Goal: Task Accomplishment & Management: Use online tool/utility

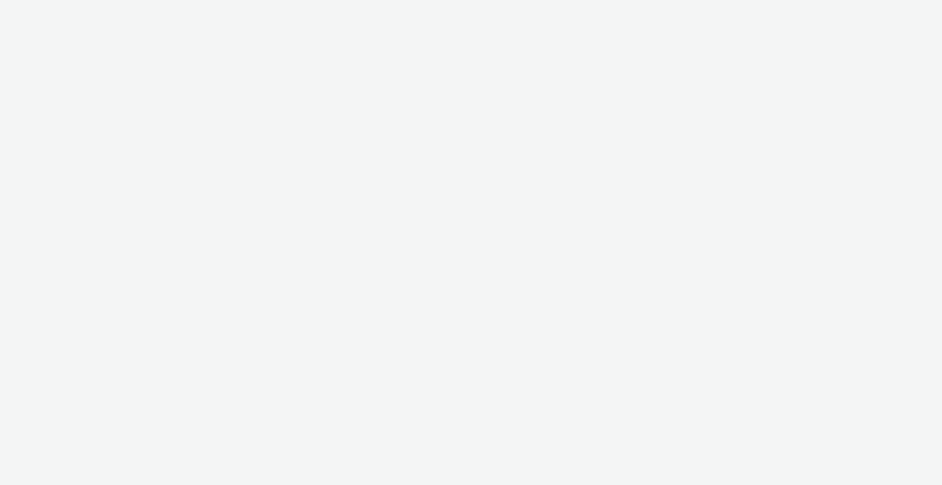
select select "b1b940d3-d05b-48b5-821e-f328c33b988b"
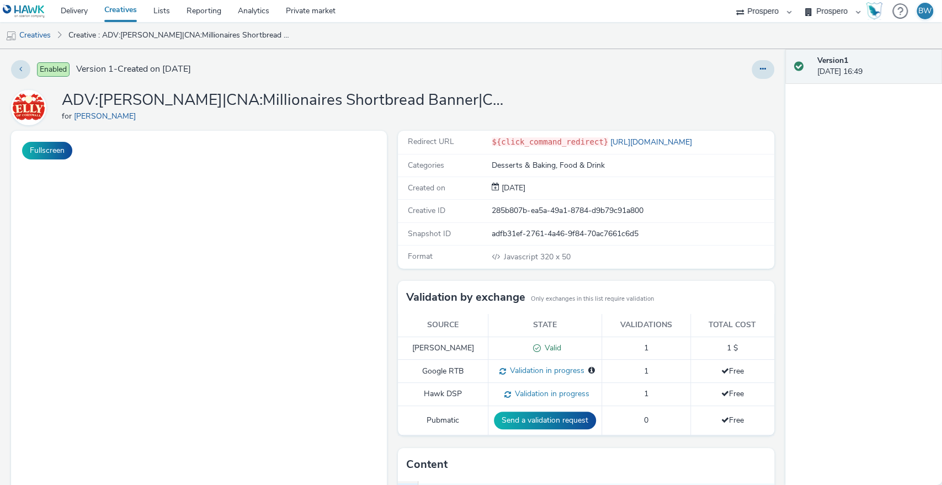
click at [386, 172] on div "Fullscreen" at bounding box center [201, 395] width 381 height 528
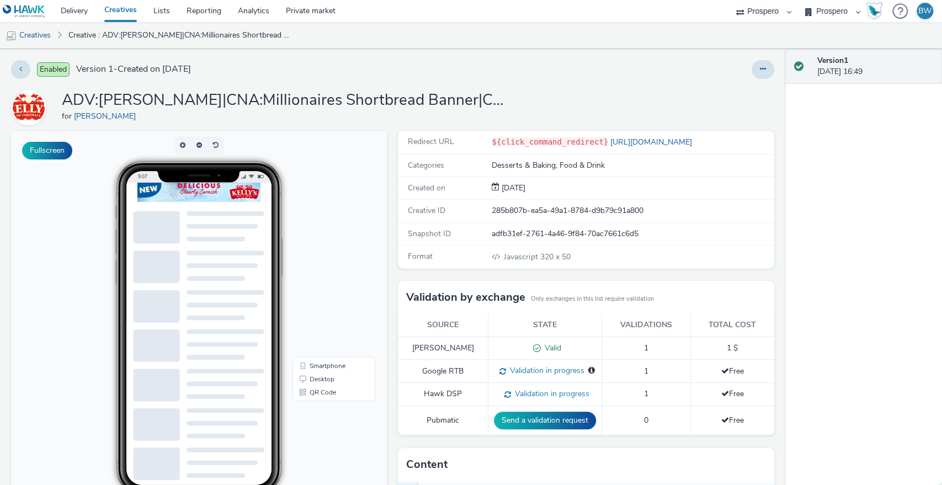
click at [229, 199] on div at bounding box center [225, 197] width 177 height 28
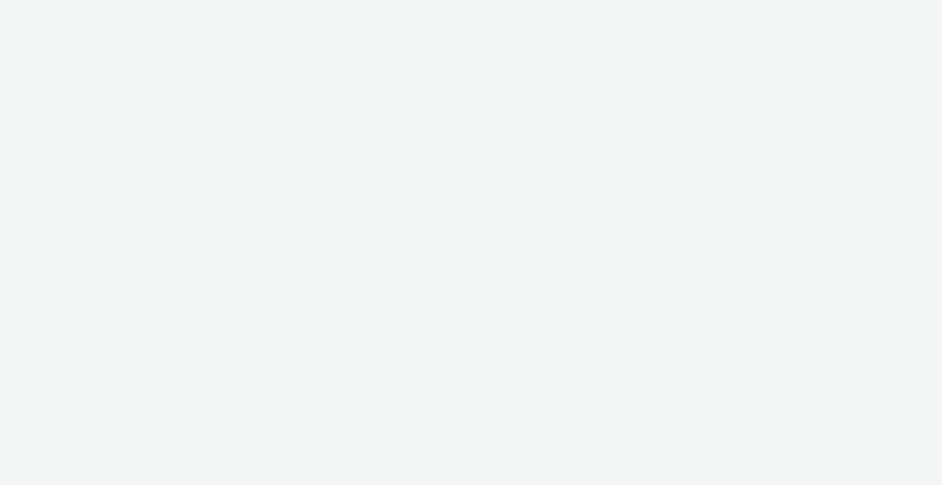
select select "b1b940d3-d05b-48b5-821e-f328c33b988b"
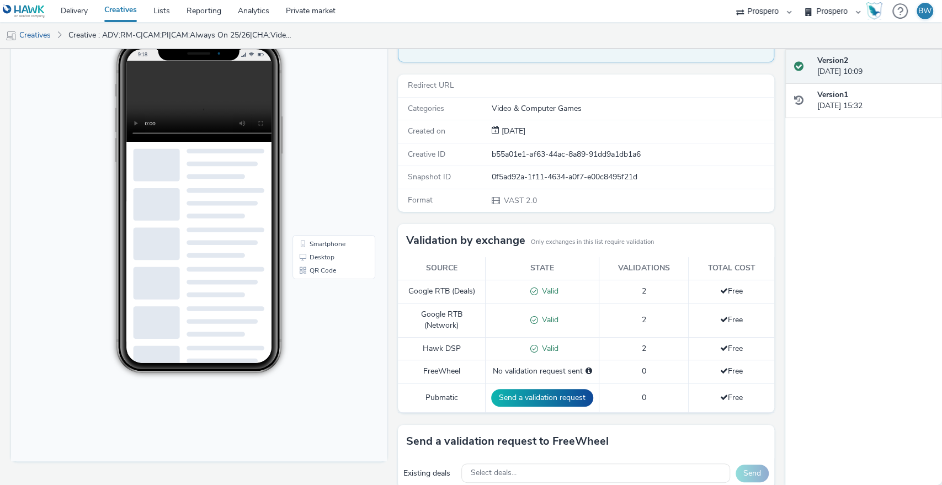
scroll to position [244, 0]
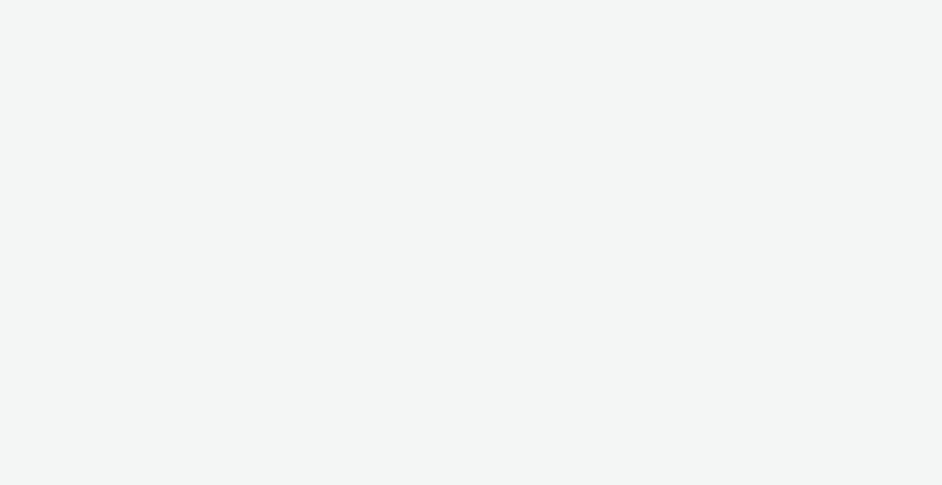
select select "b1b940d3-d05b-48b5-821e-f328c33b988b"
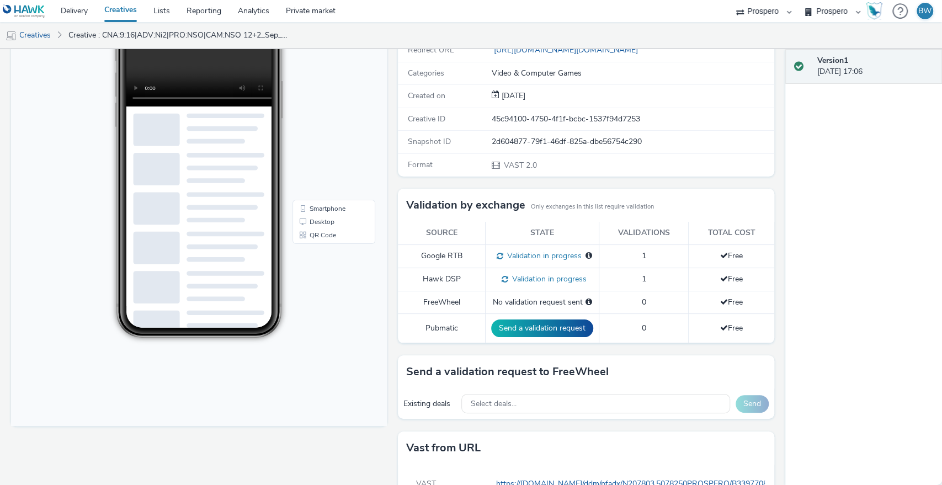
click at [387, 203] on div "Fullscreen" at bounding box center [201, 256] width 381 height 565
click at [392, 203] on div "To deliver using: Freewheel: send a validation request for the creative Redirec…" at bounding box center [582, 256] width 381 height 565
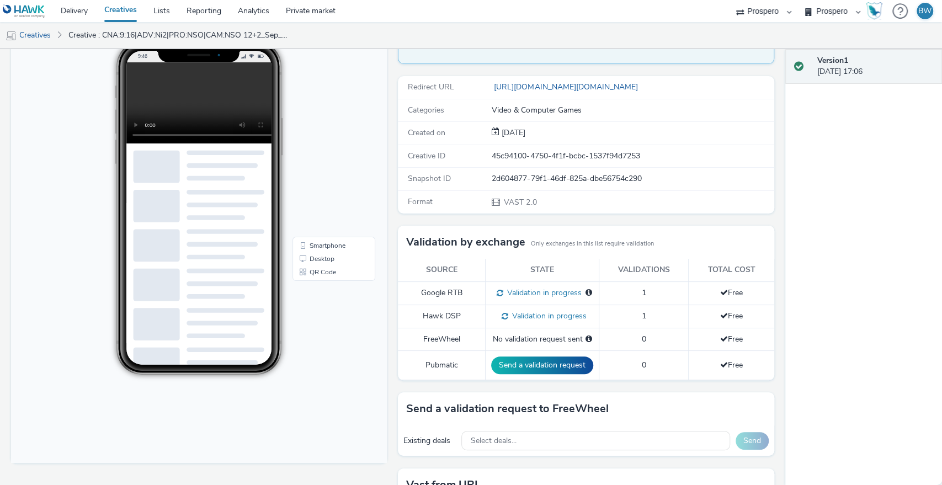
scroll to position [122, 0]
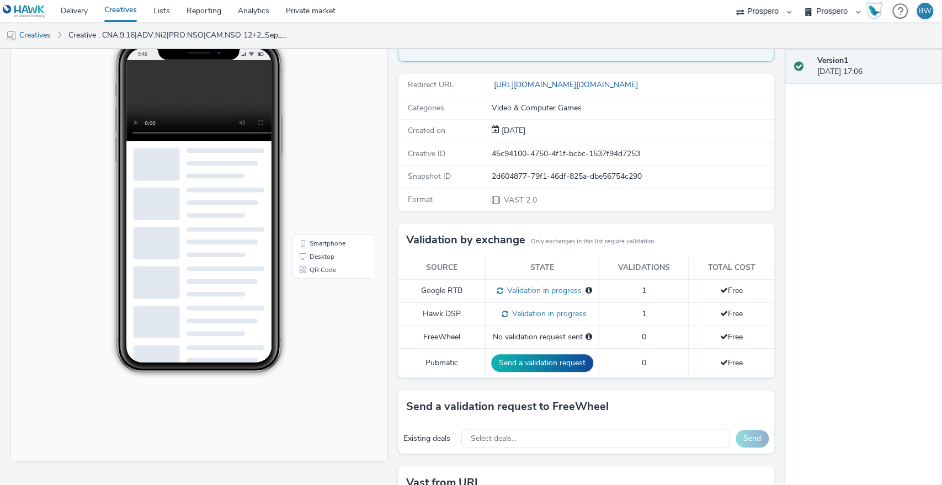
click at [392, 203] on div "To deliver using: Freewheel: send a validation request for the creative Redirec…" at bounding box center [582, 290] width 381 height 565
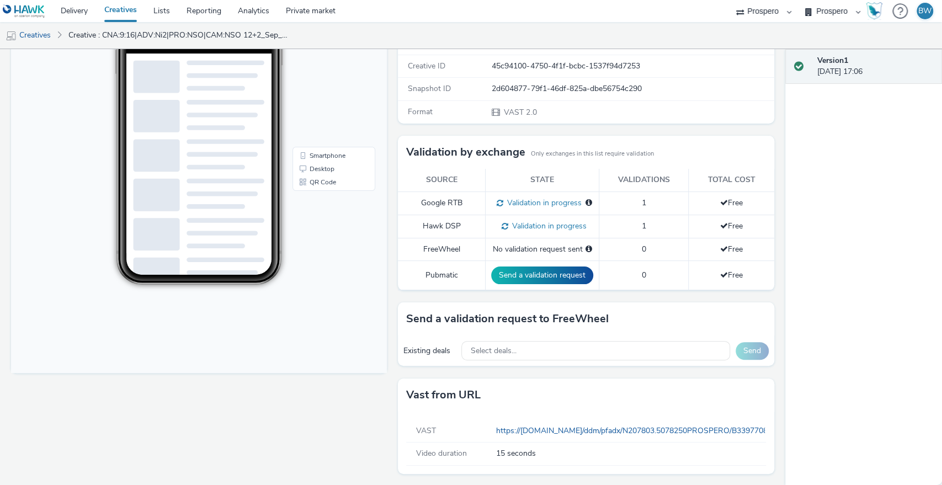
scroll to position [0, 0]
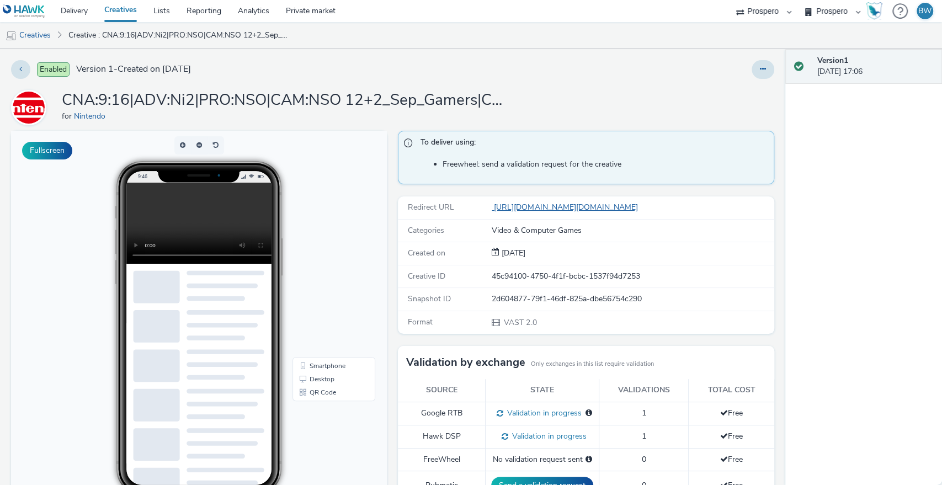
click at [536, 211] on link "[URL][DOMAIN_NAME][DOMAIN_NAME]" at bounding box center [567, 207] width 150 height 10
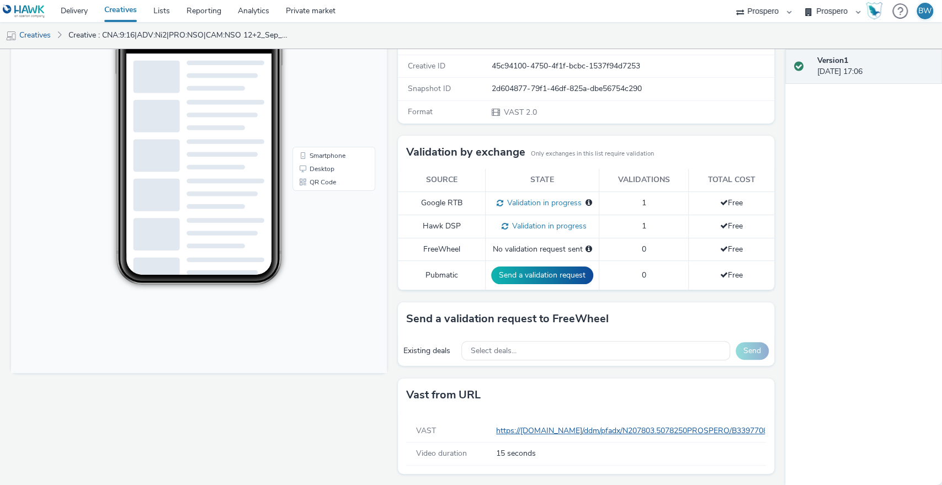
click at [539, 427] on link "https://[DOMAIN_NAME]/ddm/pfadx/N207803.5078250PROSPERO/B33977083.429150060;sz=…" at bounding box center [920, 430] width 848 height 10
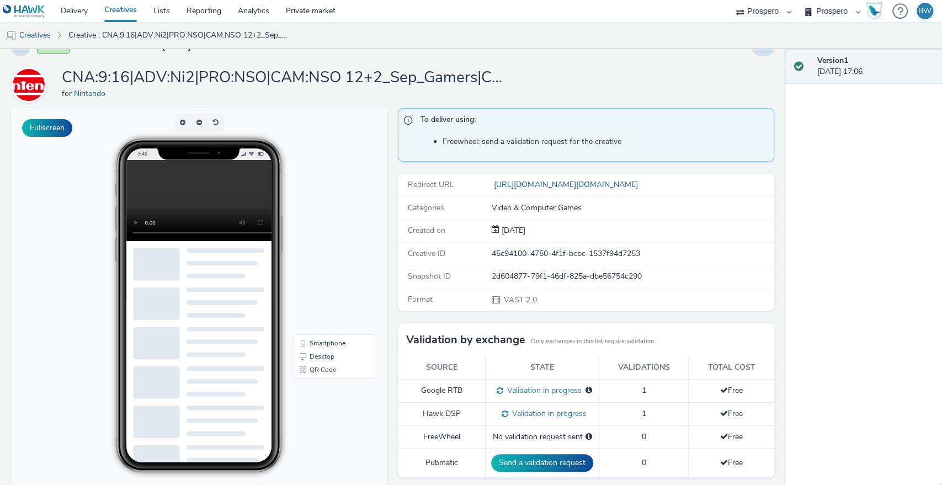
scroll to position [0, 0]
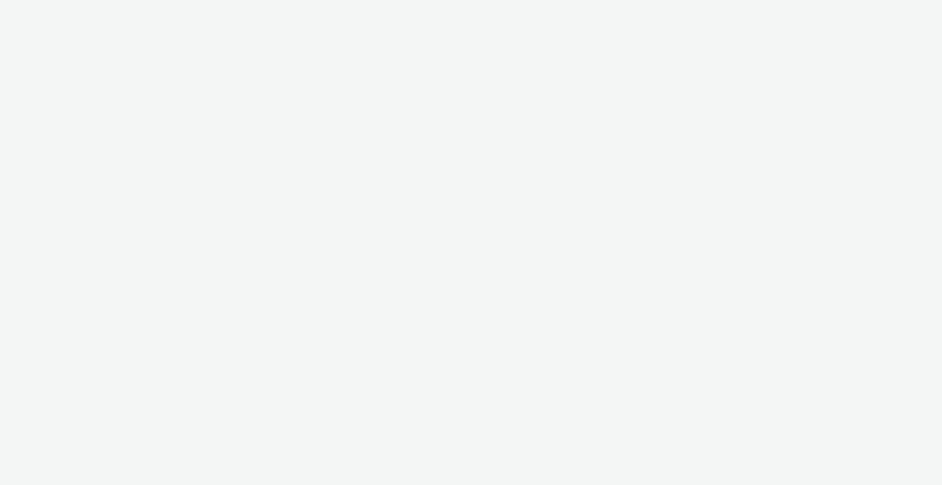
select select "b1b940d3-d05b-48b5-821e-f328c33b988b"
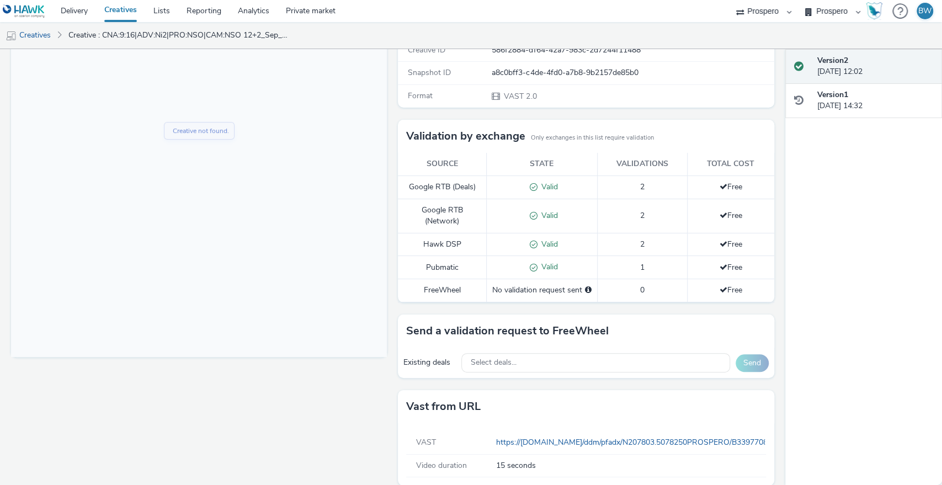
scroll to position [238, 0]
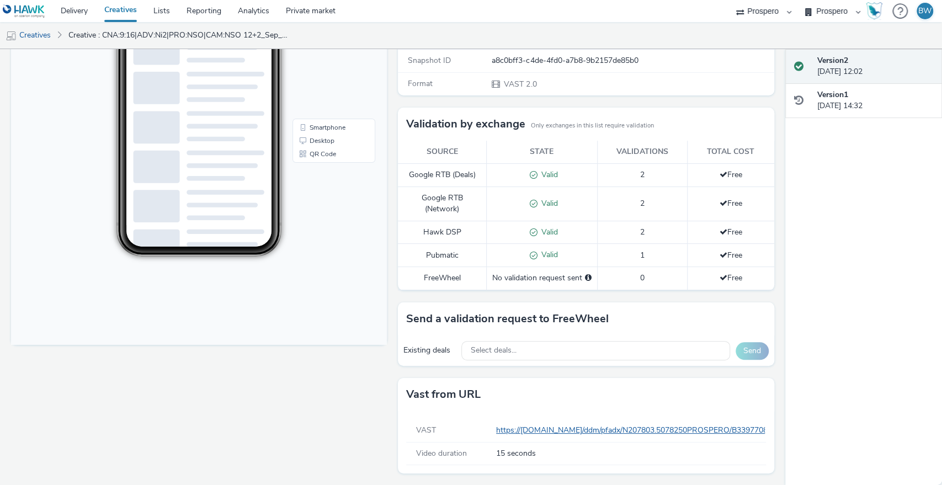
click at [563, 434] on link "https://[DOMAIN_NAME]/ddm/pfadx/N207803.5078250PROSPERO/B33977083.429150060;sz=…" at bounding box center [920, 430] width 848 height 10
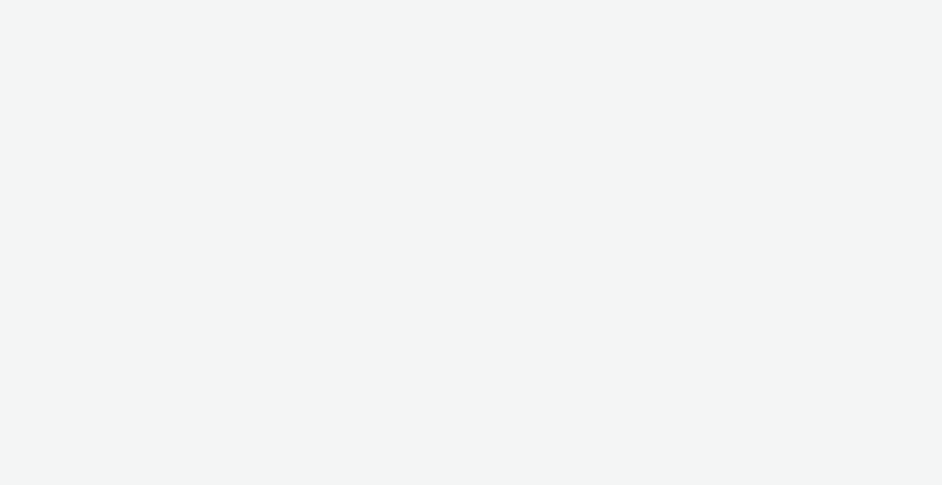
select select "b1b940d3-d05b-48b5-821e-f328c33b988b"
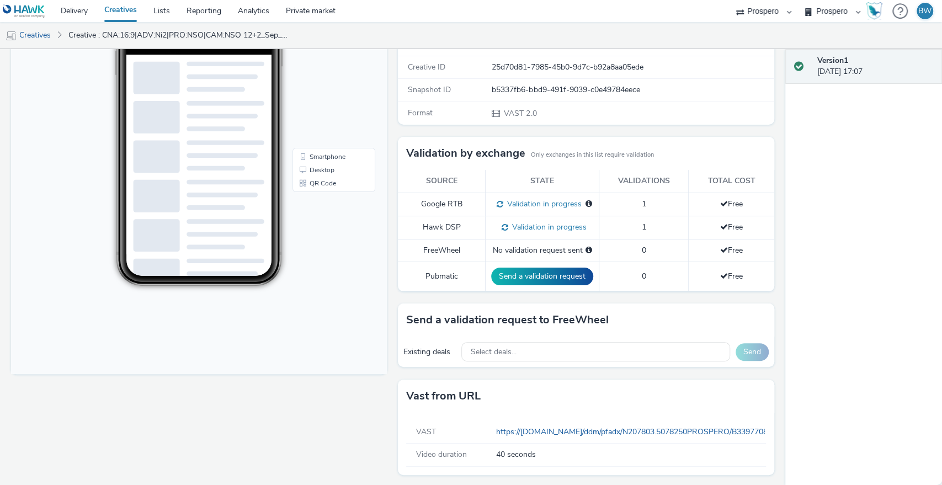
scroll to position [210, 0]
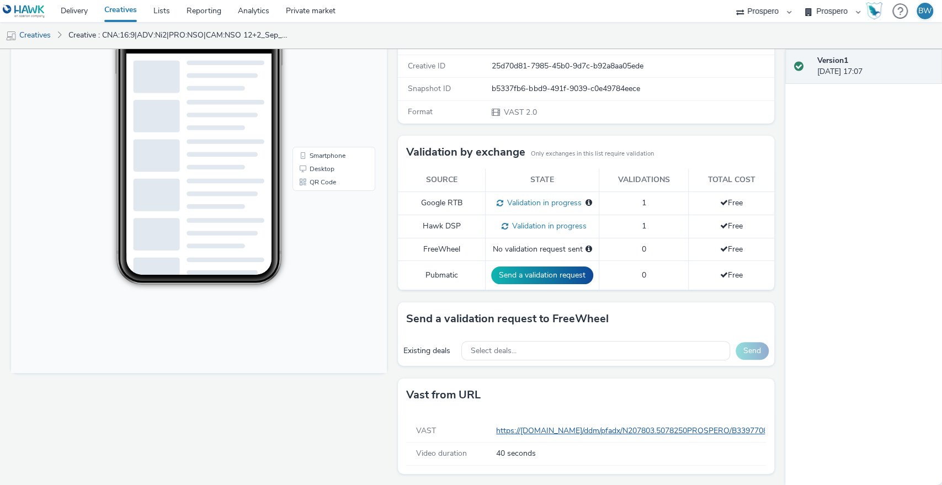
click at [527, 431] on link "https://ad.doubleclick.net/ddm/pfadx/N207803.5078250PROSPERO/B33977083.42856568…" at bounding box center [920, 430] width 848 height 10
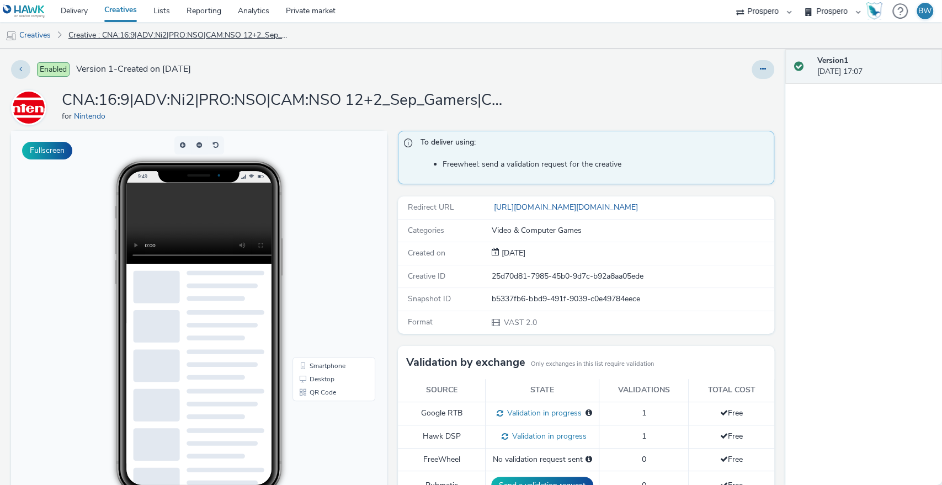
scroll to position [0, 0]
click at [74, 11] on link "Delivery" at bounding box center [74, 11] width 44 height 22
